Goal: Task Accomplishment & Management: Complete application form

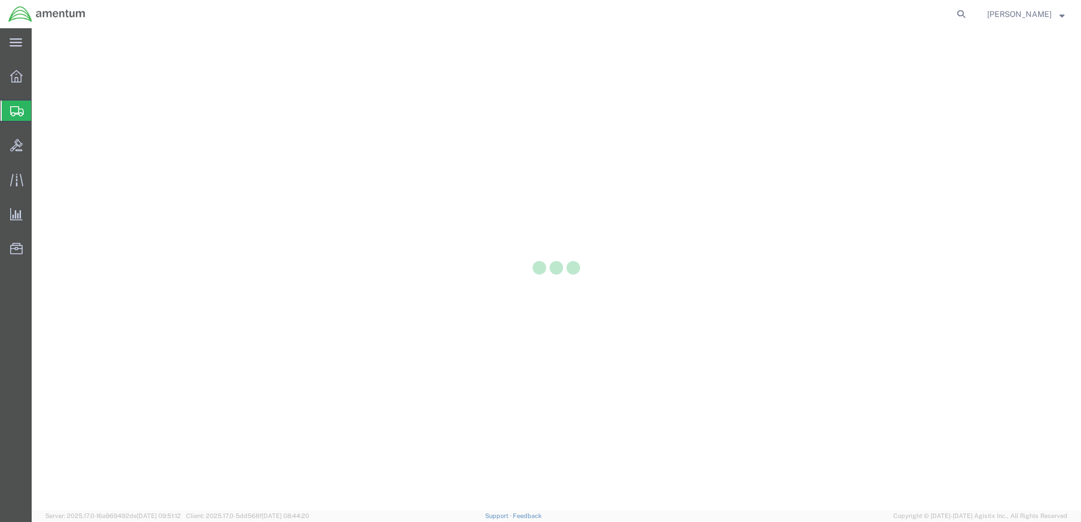
select select "CBOX"
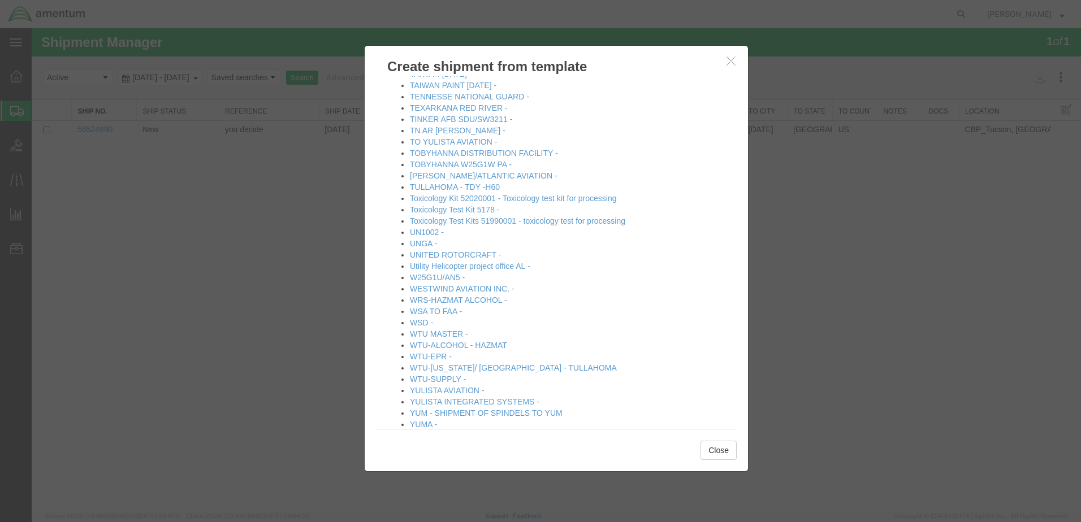
scroll to position [1272, 0]
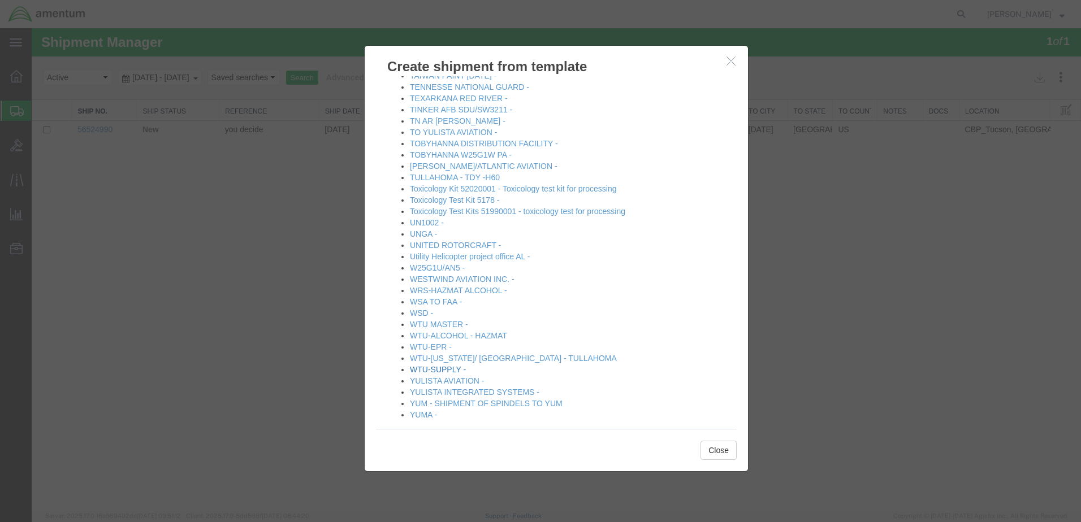
click at [424, 365] on link "WTU-SUPPLY -" at bounding box center [438, 369] width 56 height 9
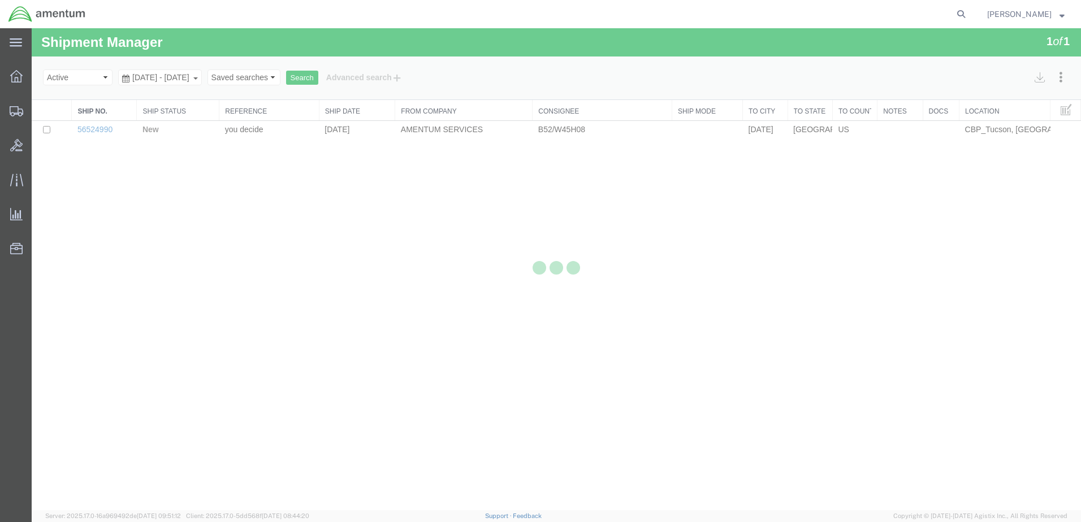
select select "49949"
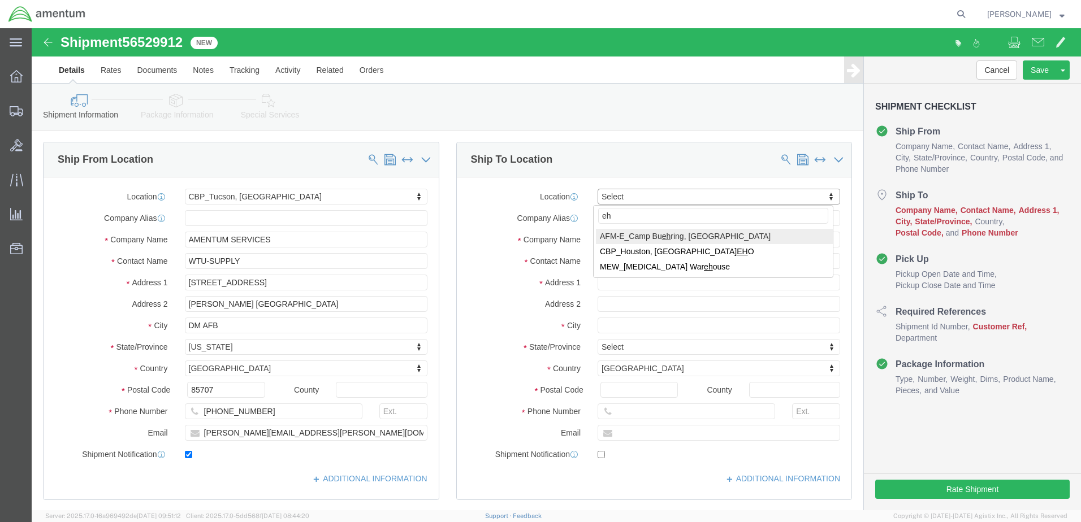
type input "eho"
select select "49929"
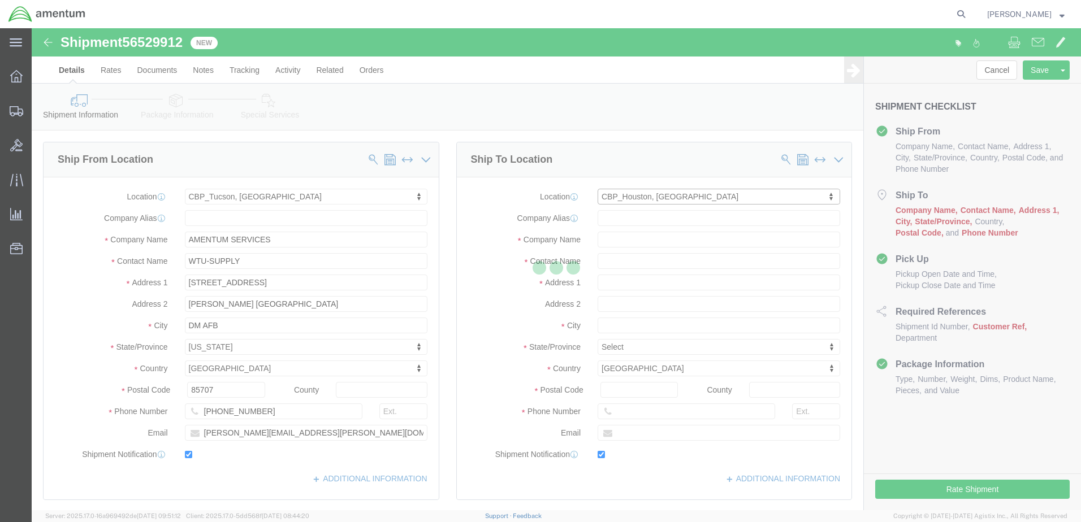
type input "Amentum Services, Inc"
type input "[PERSON_NAME]"
type input "[STREET_ADDRESS][PERSON_NAME]"
type input "Hangar 15A, c/o US CBP"
type input "Conroe"
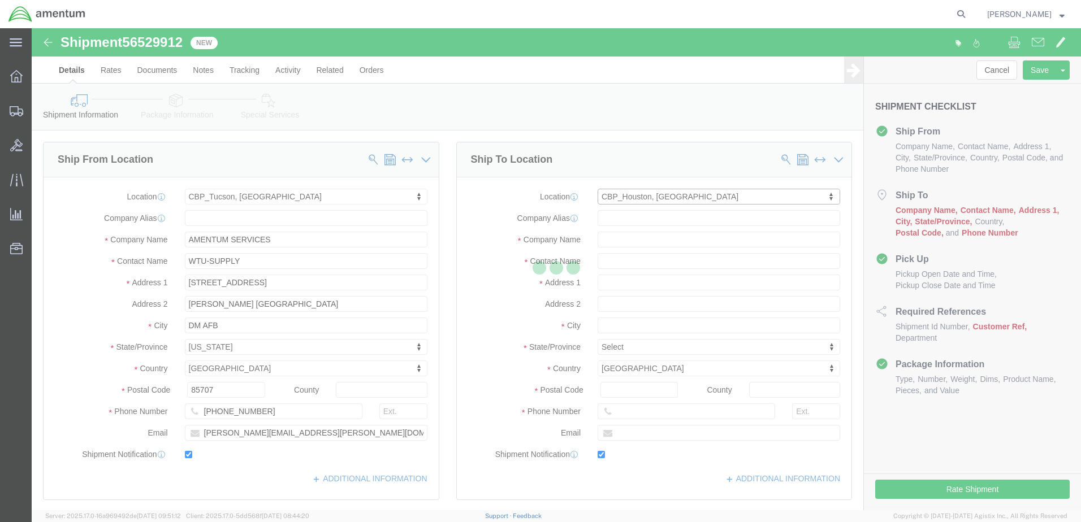
type input "77303"
type input "[PHONE_NUMBER]"
type input "[PERSON_NAME][EMAIL_ADDRESS][PERSON_NAME][DOMAIN_NAME]"
checkbox input "true"
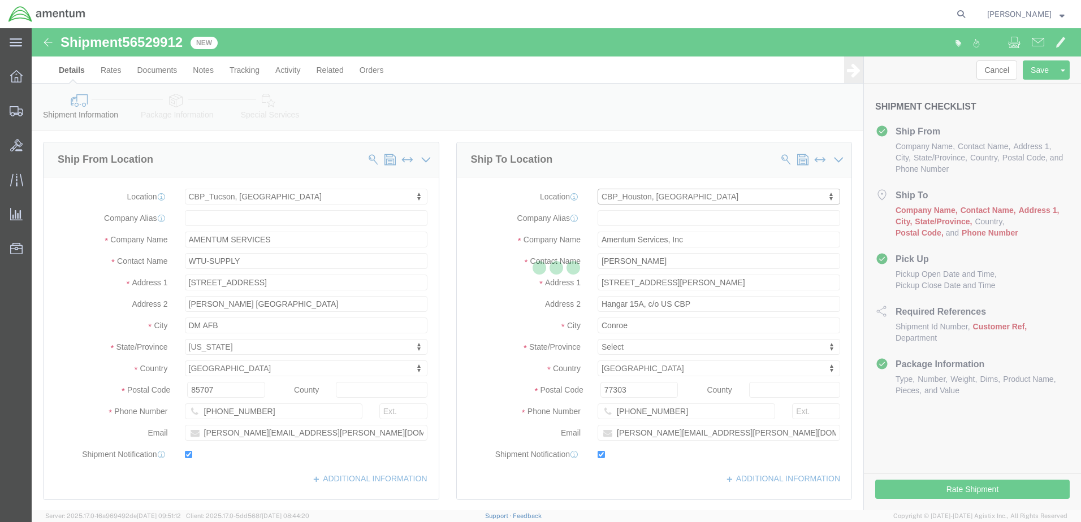
select select "[GEOGRAPHIC_DATA]"
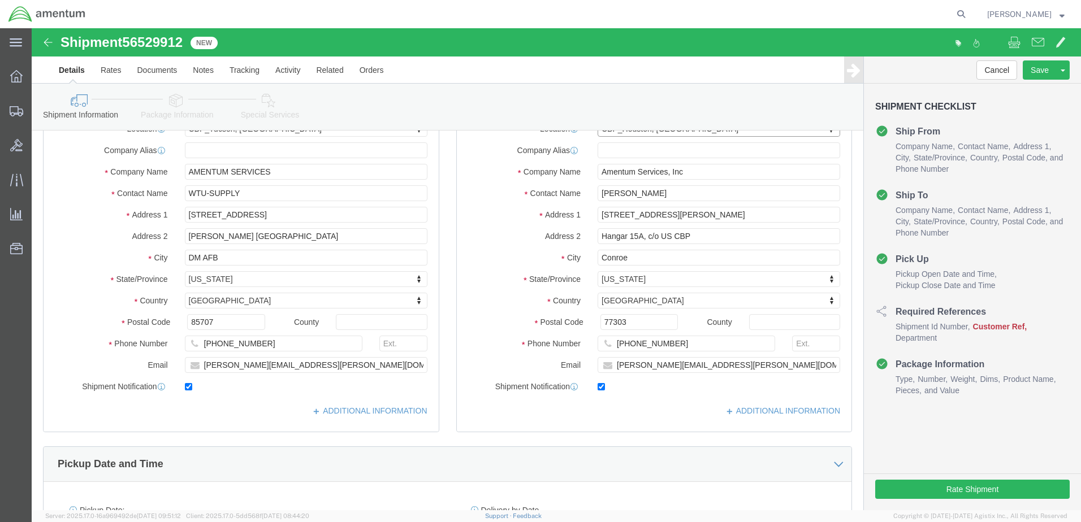
scroll to position [226, 0]
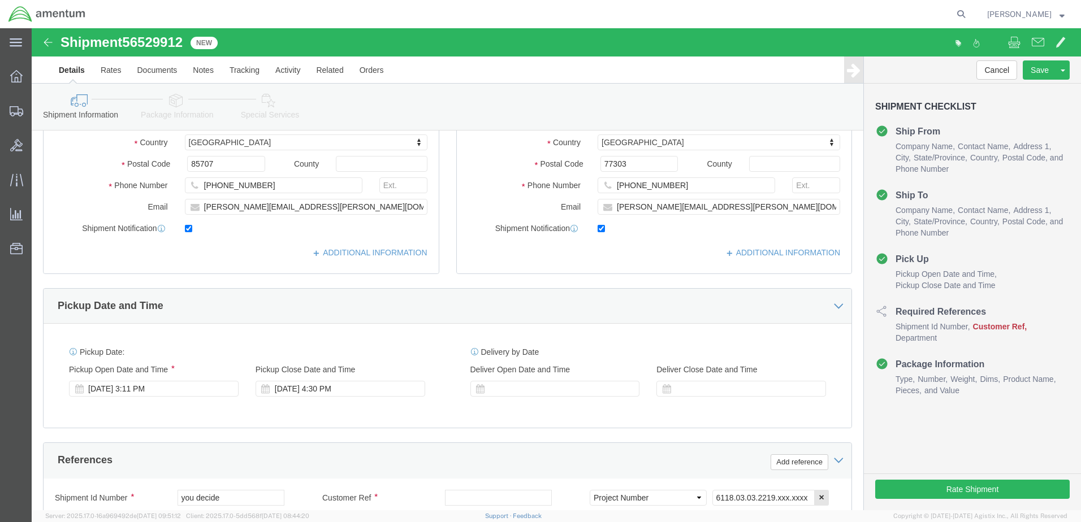
click div "[DATE] 3:11 PM"
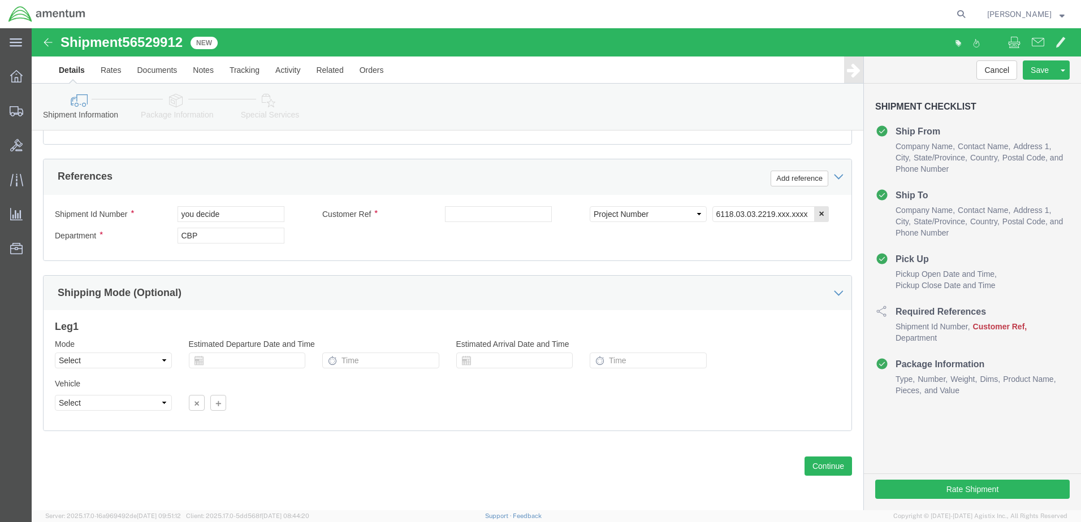
click div "Ship From Location Location [GEOGRAPHIC_DATA], [GEOGRAPHIC_DATA] Select My Prof…"
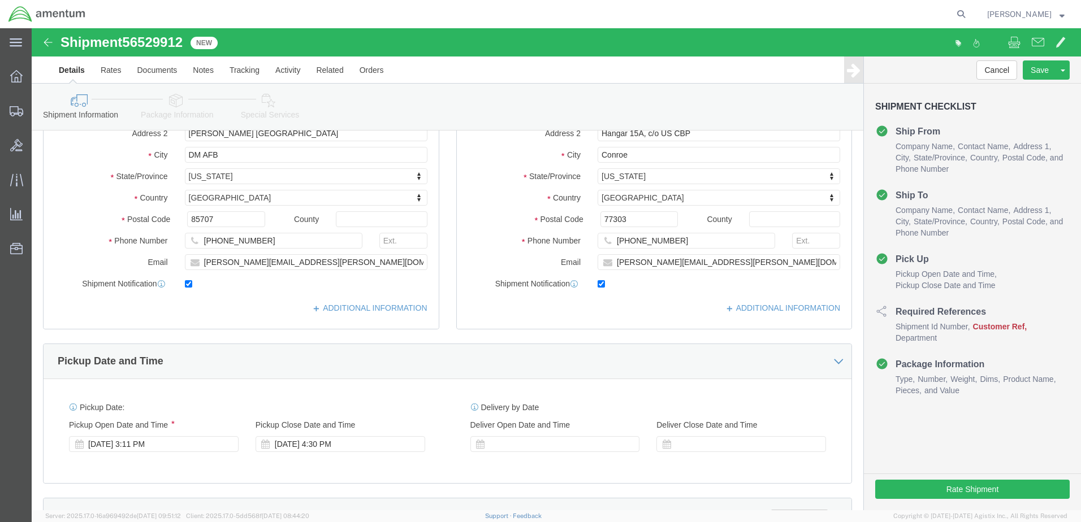
scroll to position [284, 0]
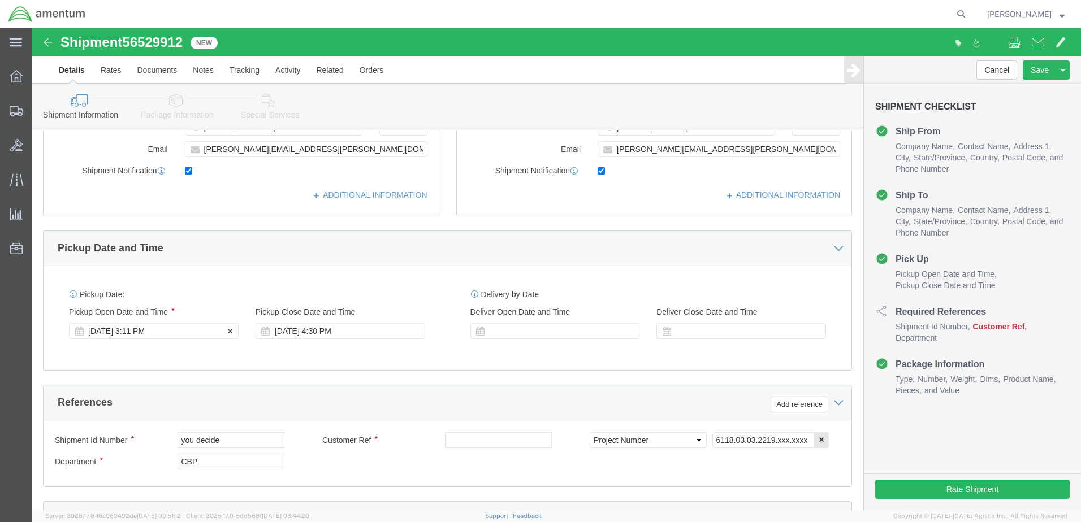
click div "[DATE] 3:11 PM"
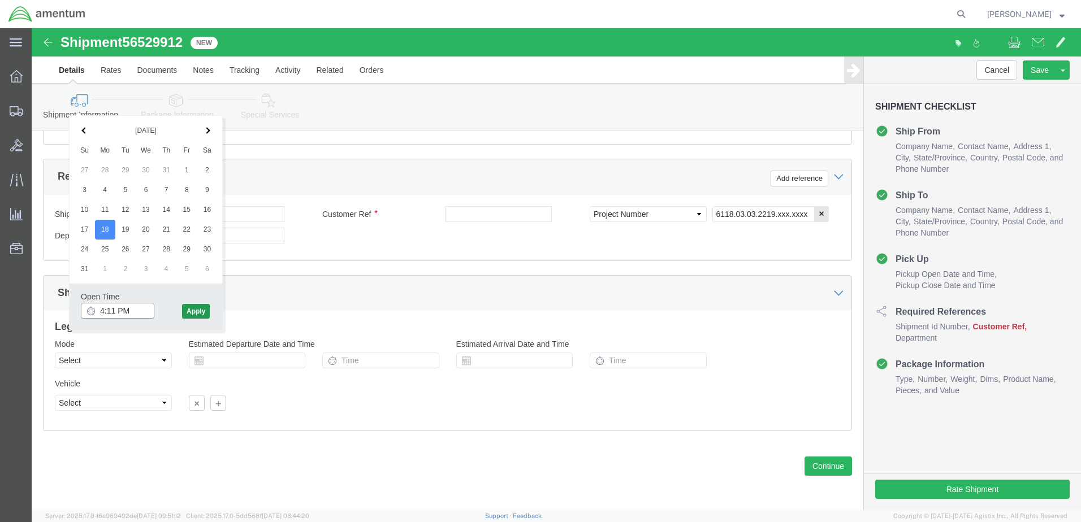
type input "4:11 PM"
click button "Apply"
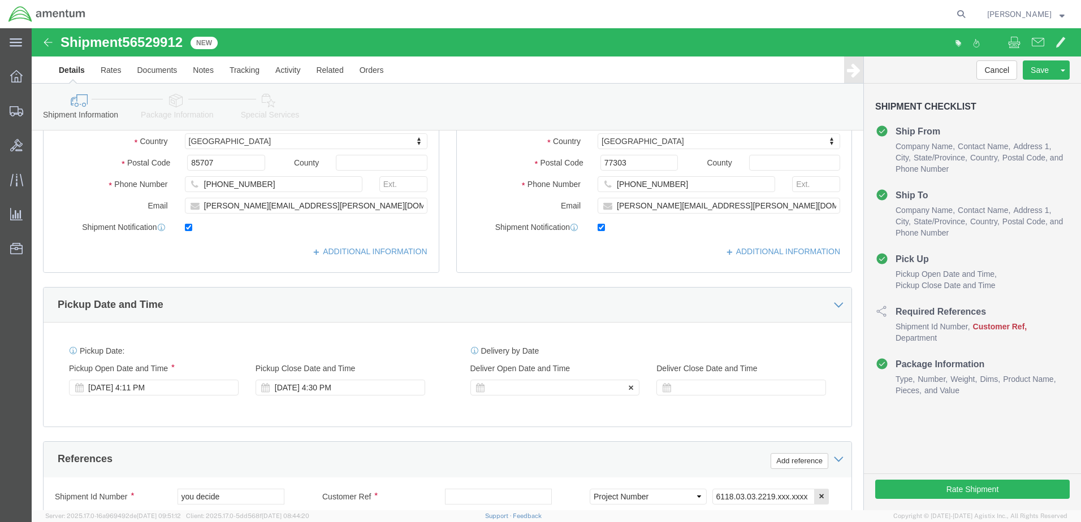
click div
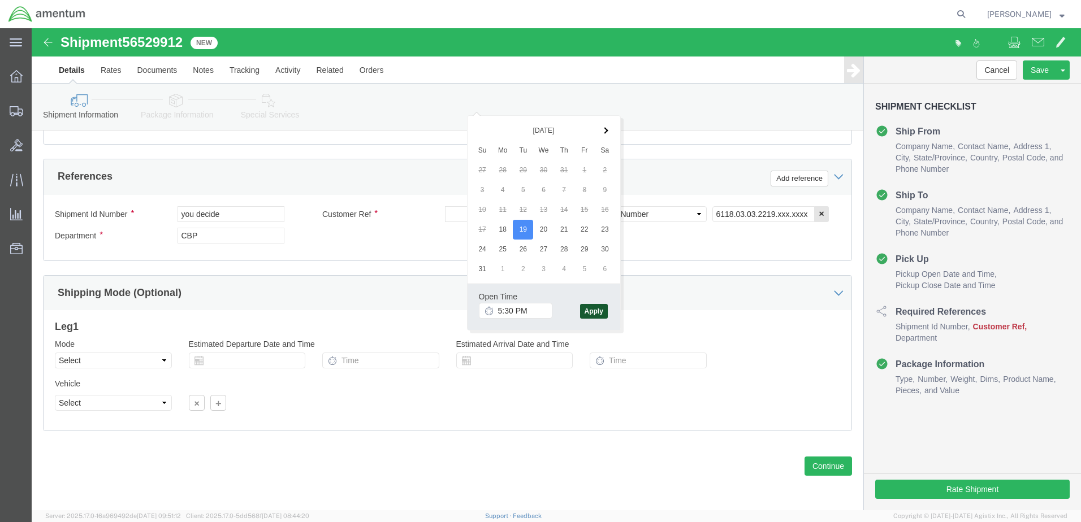
click button "Apply"
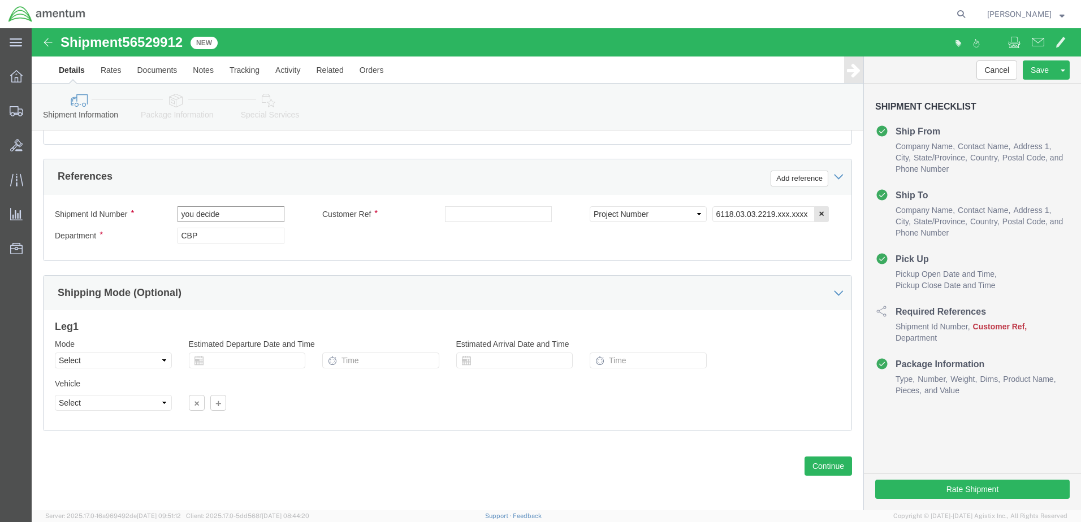
drag, startPoint x: 202, startPoint y: 188, endPoint x: 40, endPoint y: 192, distance: 162.3
click div "Shipment Id Number you decide"
click input "EHO /[GEOGRAPHIC_DATA]:325223 /LAMP RECOG"
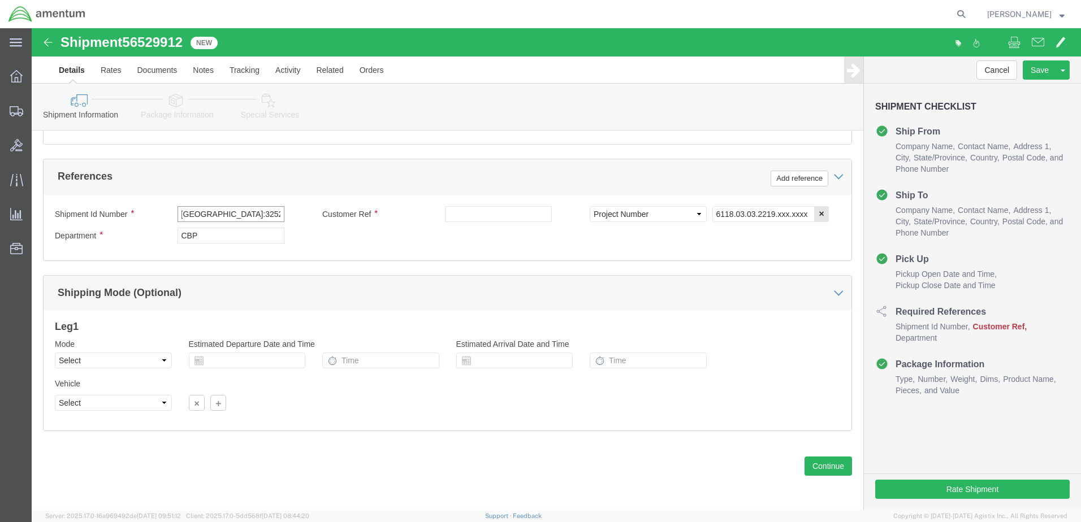
click input "EHO /[GEOGRAPHIC_DATA]:325223 /LAMP RECOG"
type input "EHO /[GEOGRAPHIC_DATA]:325223 /LAMP RECOG"
click input "text"
paste input "EHO /[GEOGRAPHIC_DATA]:325223 /LAMP RECOG"
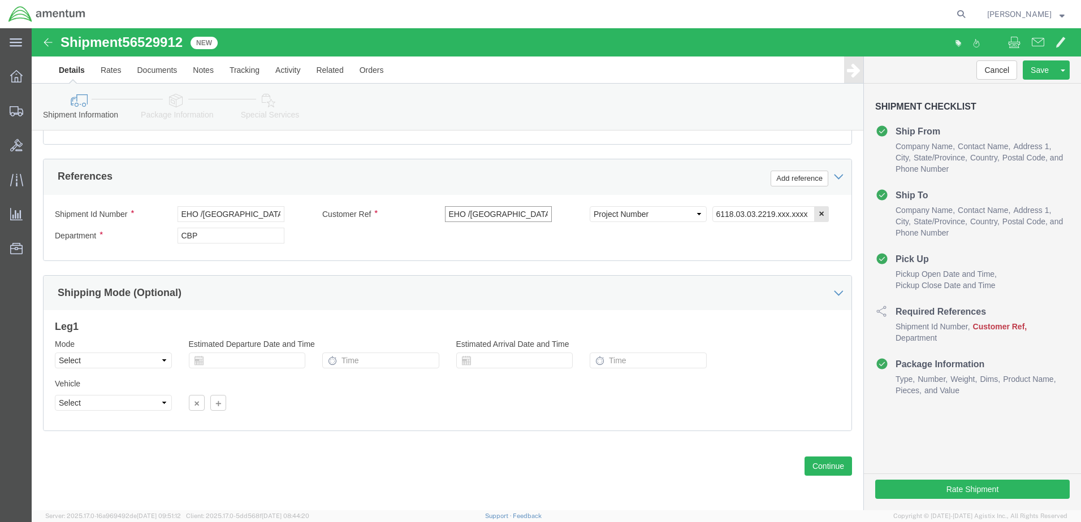
scroll to position [0, 22]
type input "EHO /[GEOGRAPHIC_DATA]:325223 /LAMP RECOG"
click input "6118.03.03.2219.xxx.xxxx"
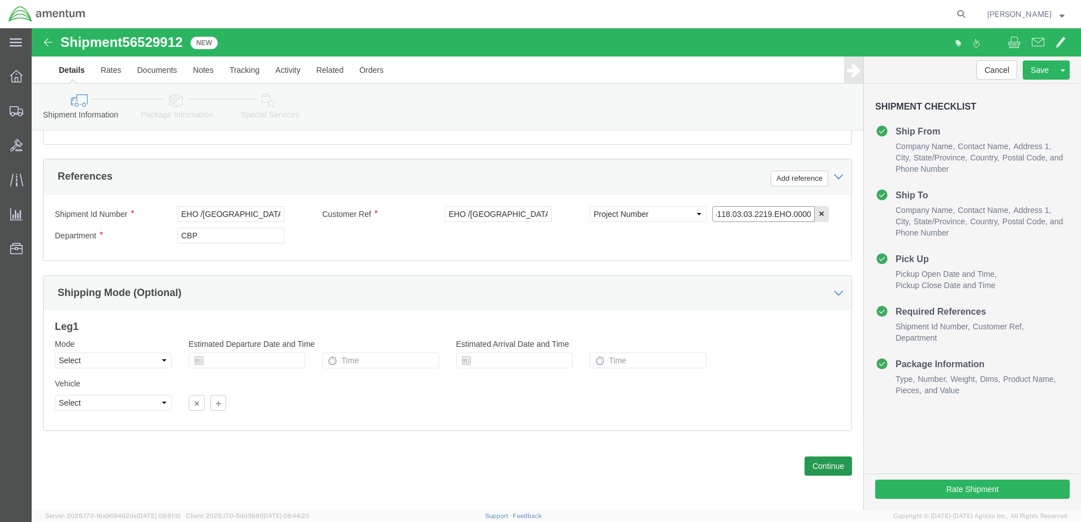
type input "6118.03.03.2219.EHO.0000"
click button "Continue"
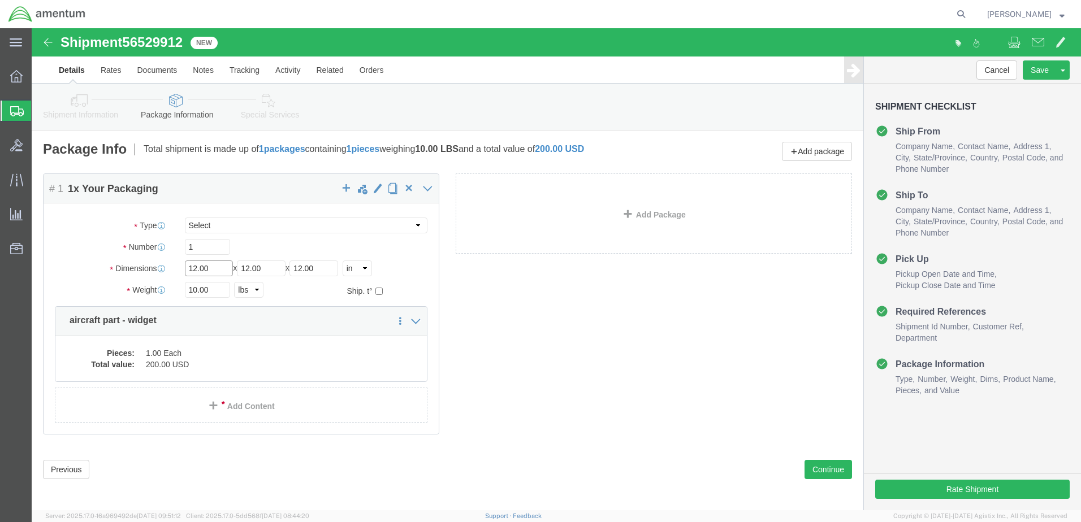
drag, startPoint x: 150, startPoint y: 244, endPoint x: 242, endPoint y: 253, distance: 92.0
click div "Package Type Select BCK Boxes Bale(s) Basket(s) Bolt(s) Bottle(s) Buckets Bulk …"
type input "10"
type input "6"
type input "4"
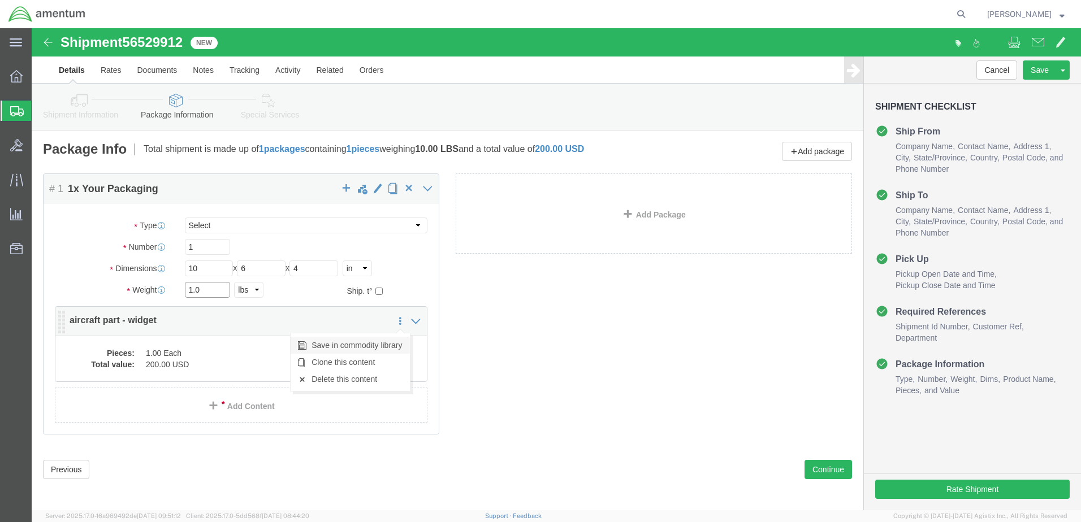
type input "1.00"
click dd "1.00 Each"
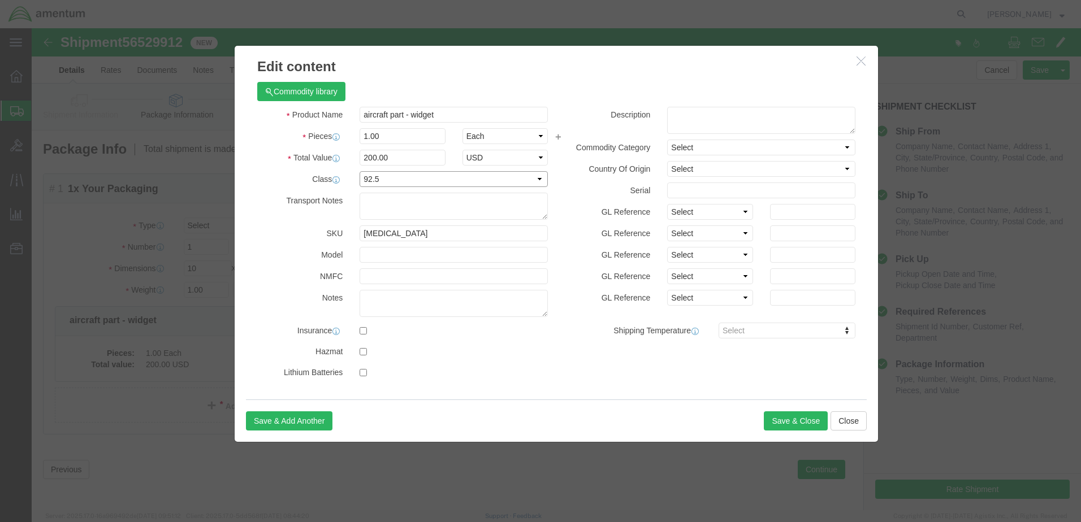
click select "Select 50 55 60 65 70 85 92.5 100 125 175 250 300 400"
select select "125"
click select "Select 50 55 60 65 70 85 92.5 100 125 175 250 300 400"
click input "200.00"
drag, startPoint x: 399, startPoint y: 85, endPoint x: 164, endPoint y: 75, distance: 235.4
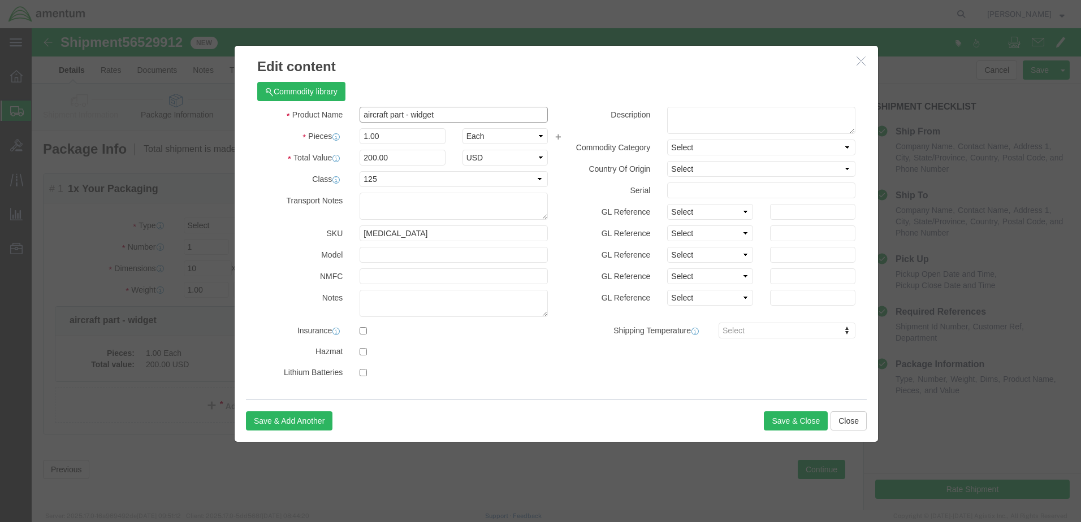
click div "Edit content Commodity library Product Name aircraft part - widget Pieces 1.00 …"
paste input "EHO /[GEOGRAPHIC_DATA]:325223 /LAMP RECOG"
type input "EHO /[GEOGRAPHIC_DATA]:325223 /LAMP RECOG"
drag, startPoint x: 369, startPoint y: 129, endPoint x: 187, endPoint y: 131, distance: 182.0
click div "Edit content Commodity library Product Name EHO /[GEOGRAPHIC_DATA]:325223 /LAMP…"
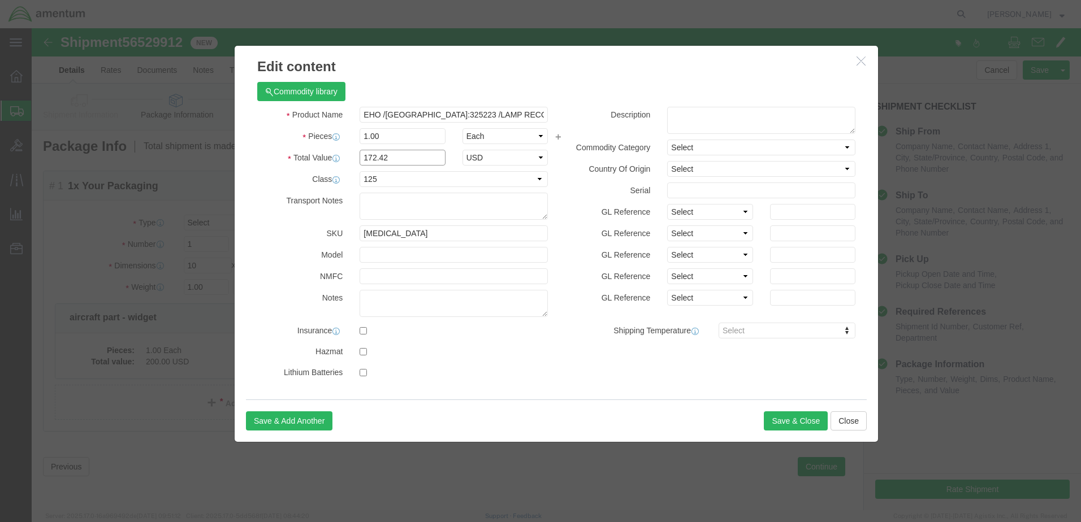
scroll to position [3, 0]
type input "172.42"
click button "Save & Close"
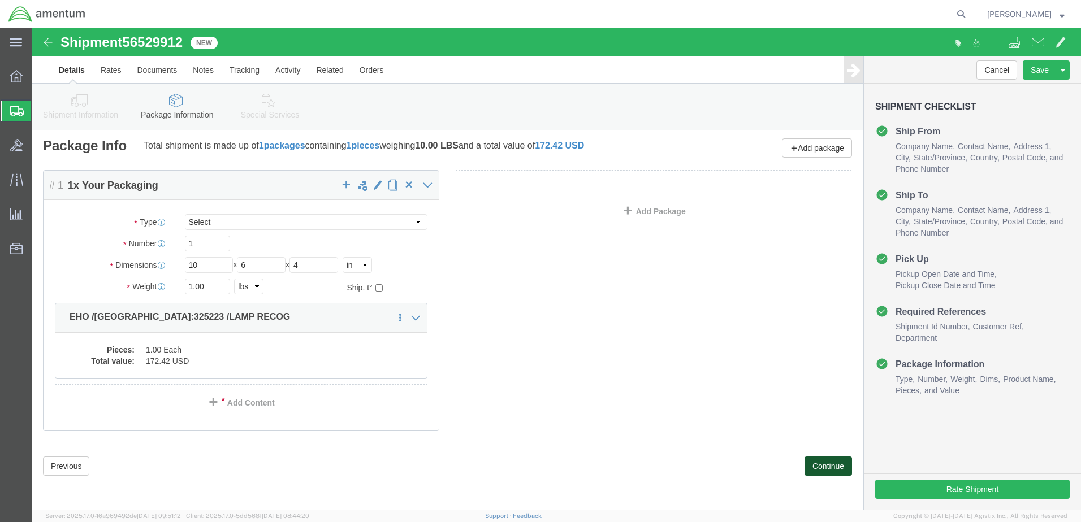
click button "Continue"
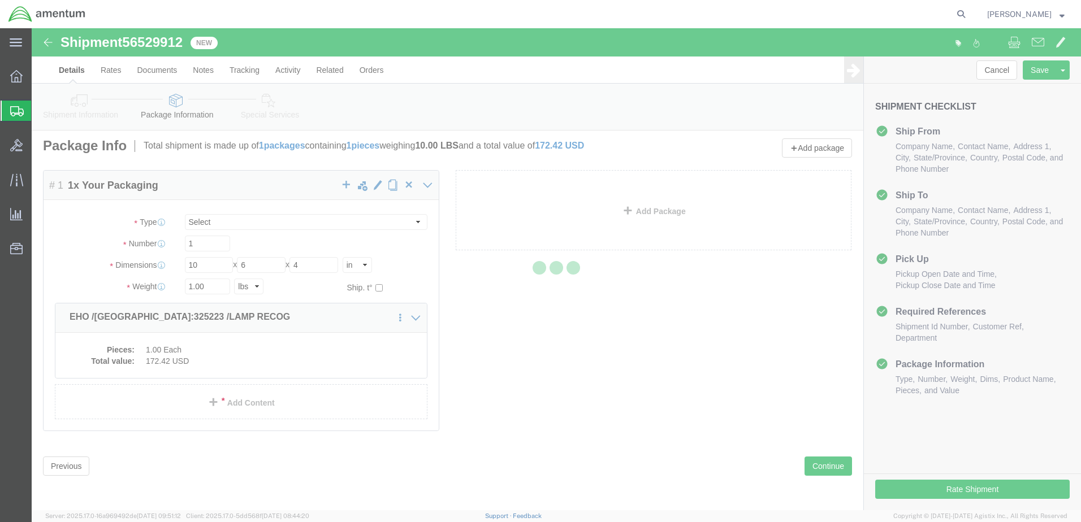
select select
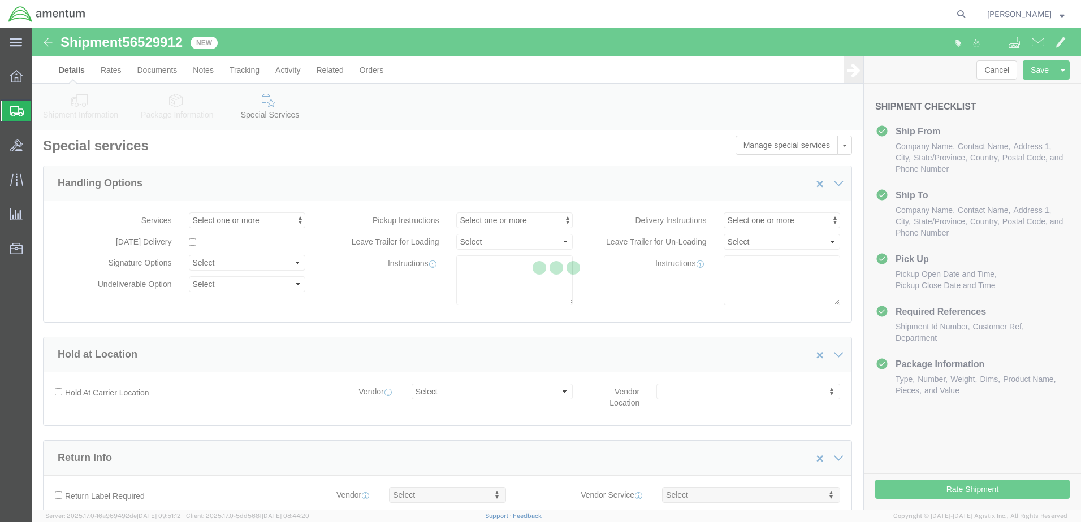
select select "DEPARTMENT"
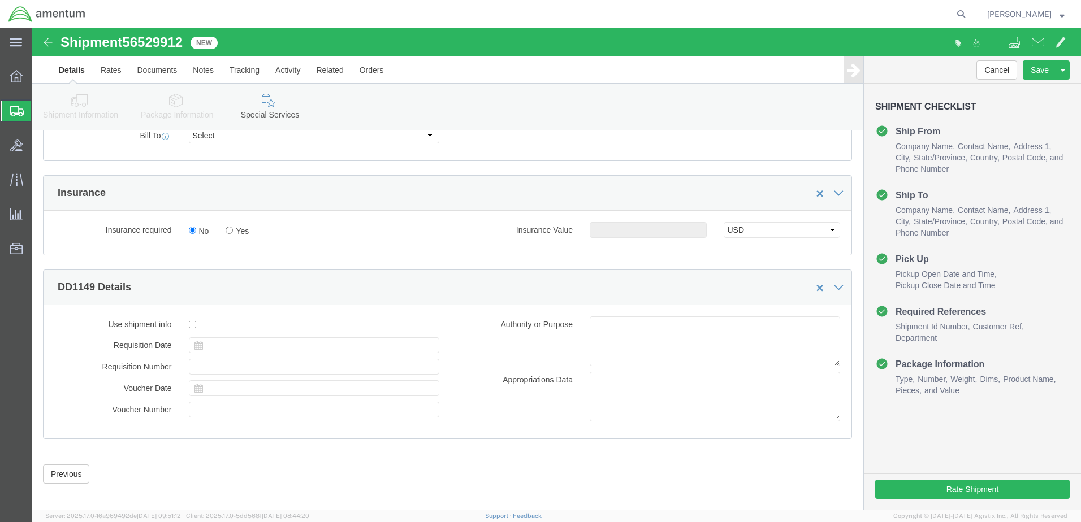
scroll to position [648, 0]
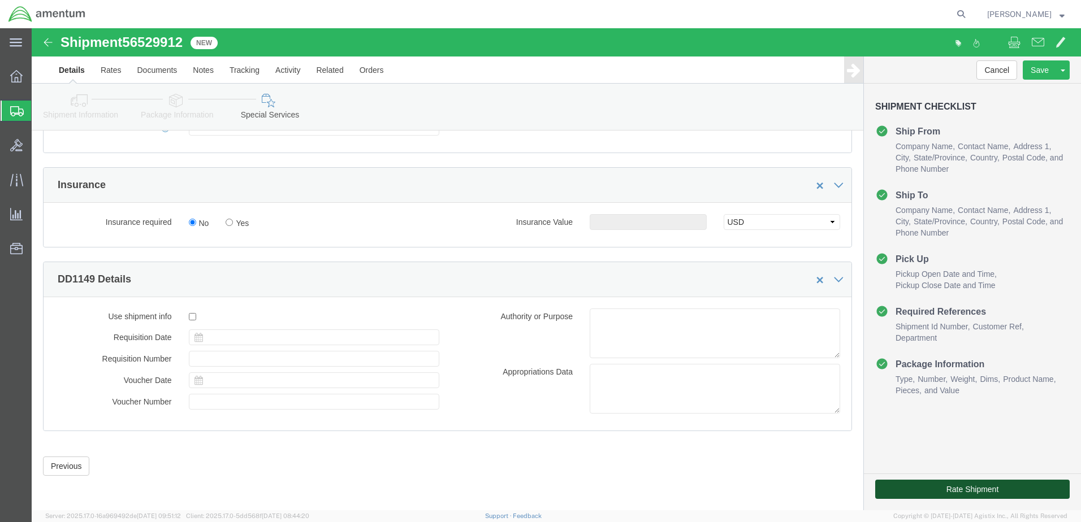
click button "Rate Shipment"
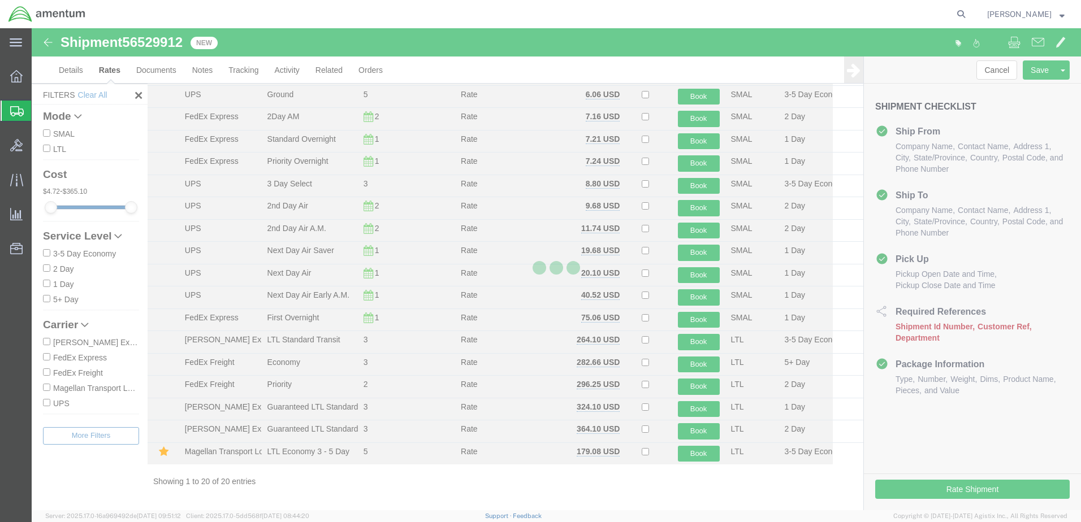
scroll to position [109, 0]
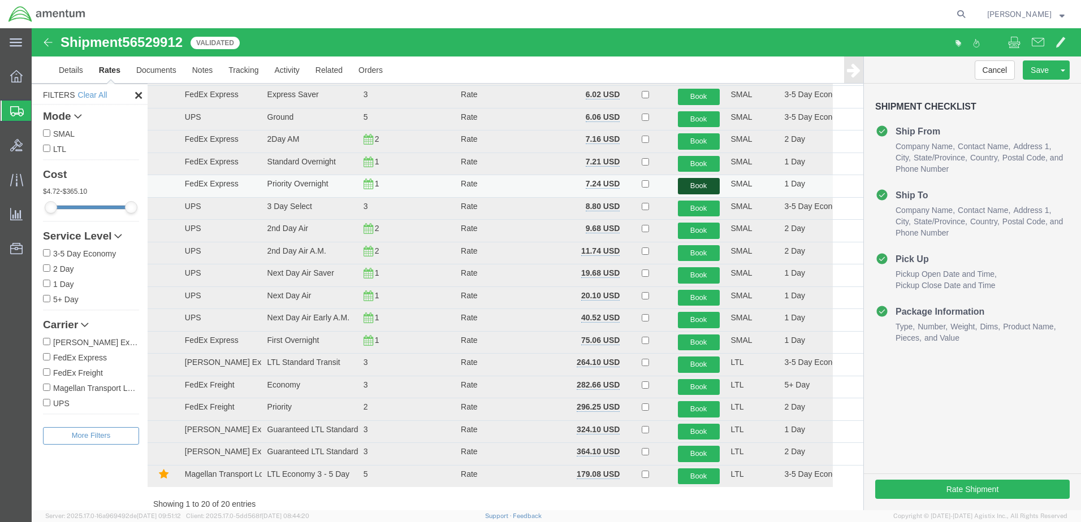
click at [698, 190] on button "Book" at bounding box center [699, 186] width 42 height 16
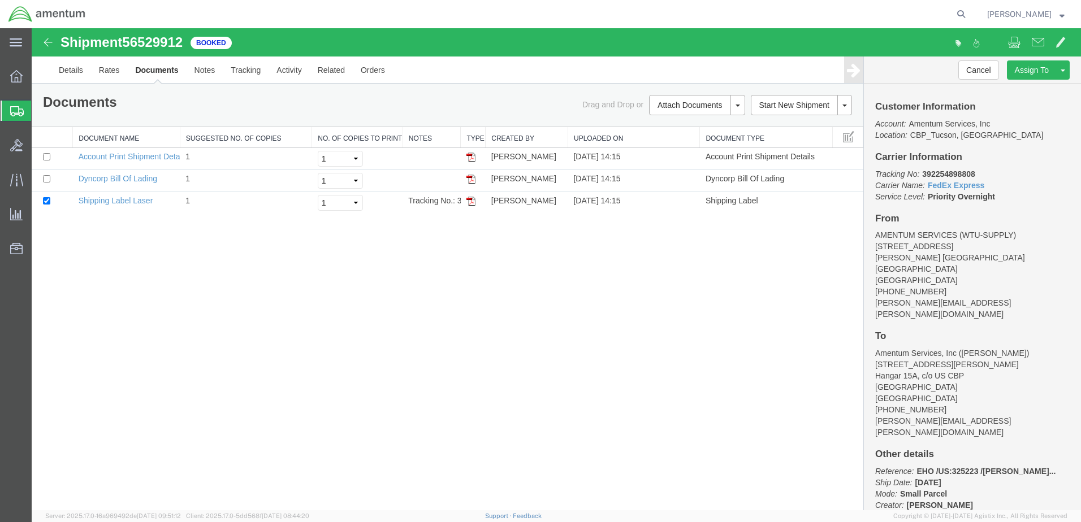
scroll to position [0, 0]
drag, startPoint x: 470, startPoint y: 201, endPoint x: 487, endPoint y: 204, distance: 17.2
click at [470, 201] on img at bounding box center [470, 201] width 9 height 9
